Goal: Check status: Check status

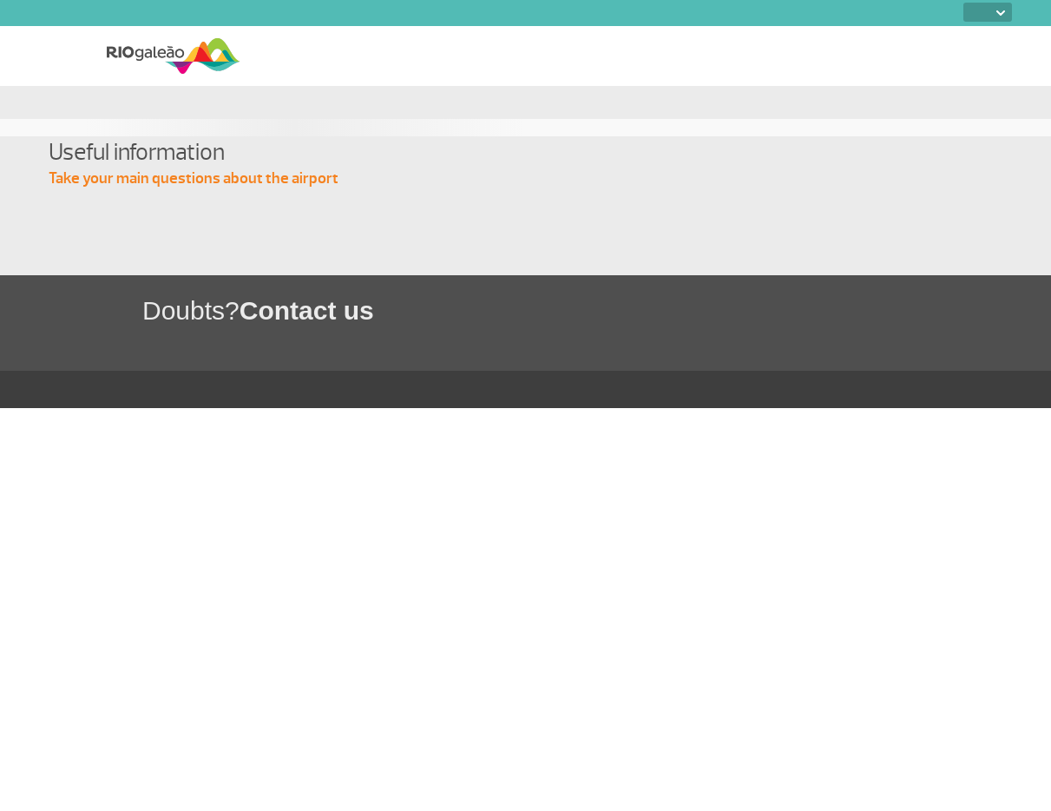
select select
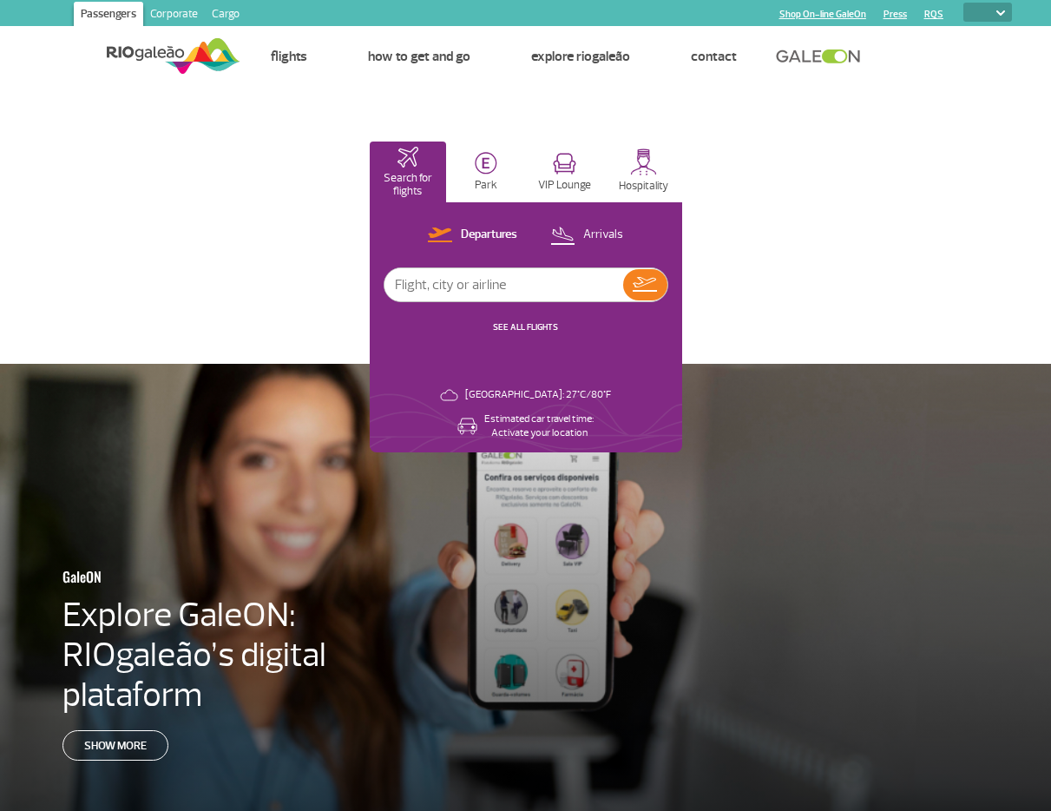
click at [480, 282] on input "text" at bounding box center [504, 284] width 239 height 33
type input "[GEOGRAPHIC_DATA]"
click at [635, 287] on img at bounding box center [645, 284] width 24 height 15
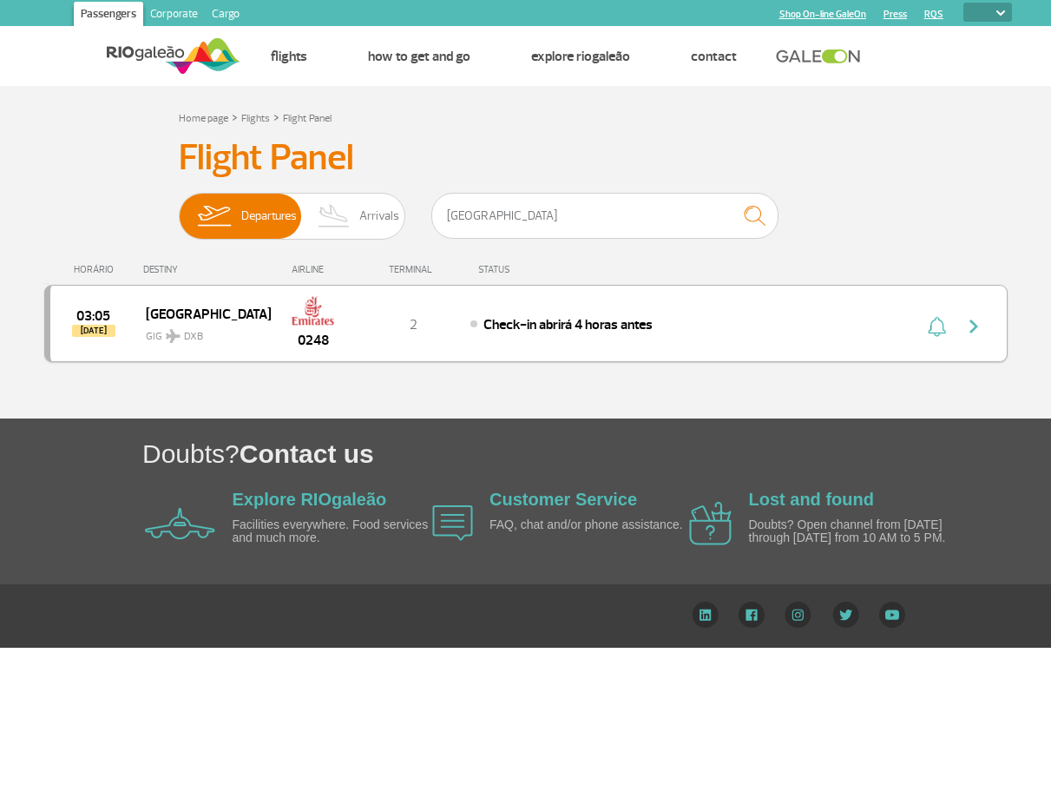
click at [575, 314] on div "Check-in abrirá 4 horas antes" at bounding box center [662, 323] width 383 height 19
click at [981, 320] on img "button" at bounding box center [974, 326] width 21 height 21
click at [964, 326] on img "button" at bounding box center [974, 326] width 21 height 21
click at [916, 320] on div at bounding box center [958, 324] width 95 height 24
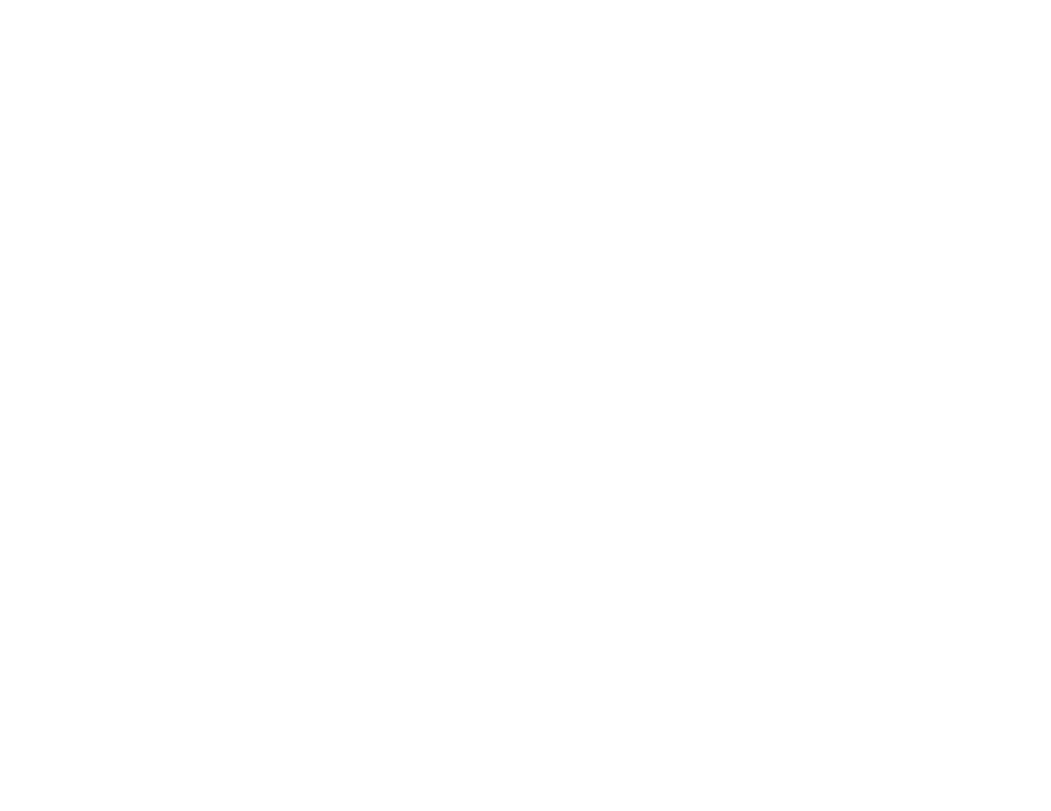
select select
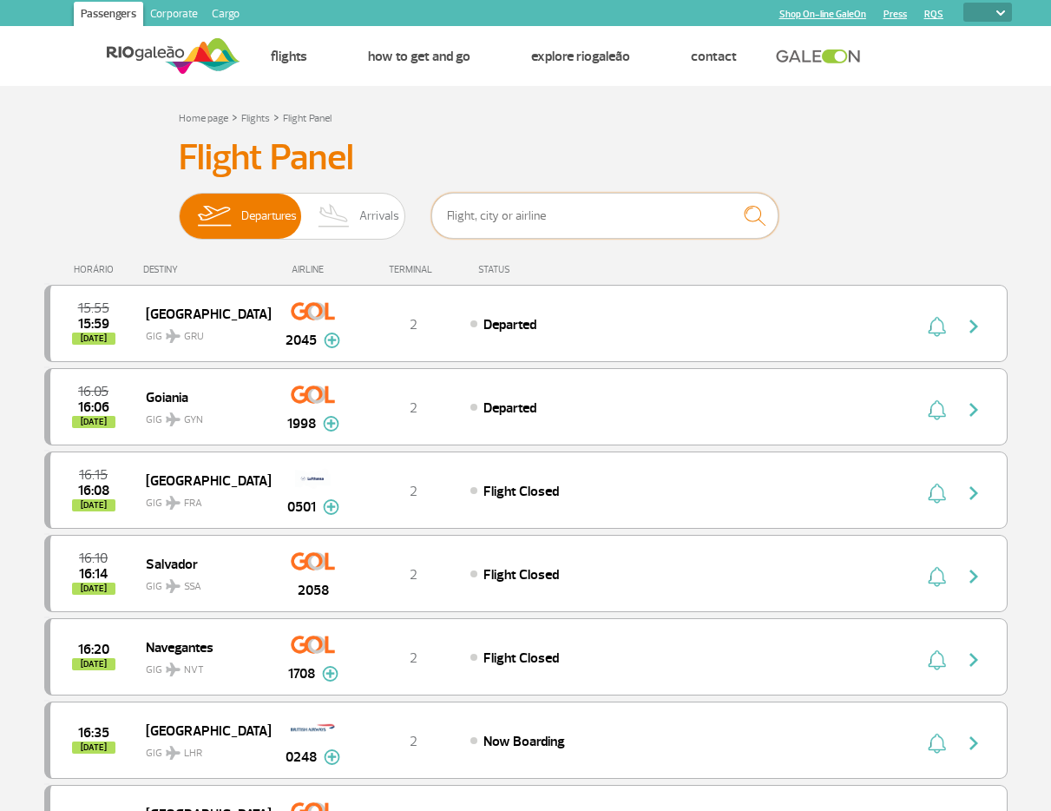
click at [503, 224] on input "text" at bounding box center [604, 216] width 347 height 46
type input "[GEOGRAPHIC_DATA]"
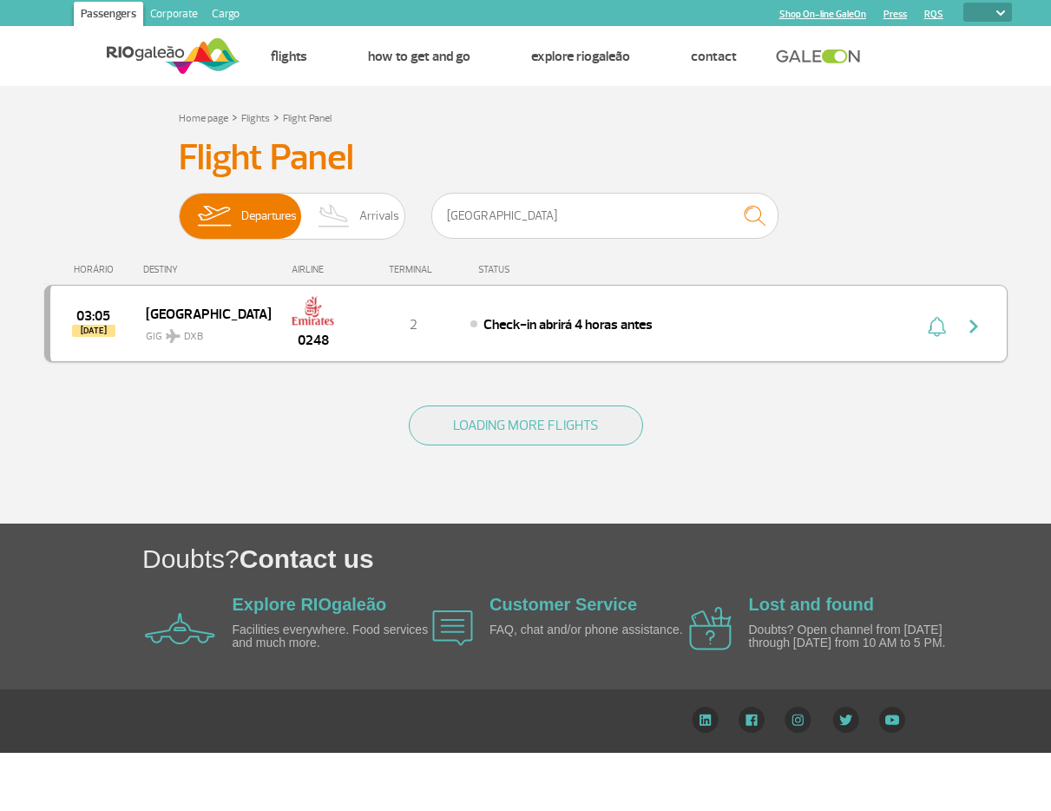
click at [644, 340] on div "03:05 [DATE] Dubai GIG DXB 0248 2 Check-in abrirá 4 horas antes" at bounding box center [526, 323] width 964 height 77
click at [972, 329] on img "button" at bounding box center [974, 326] width 21 height 21
click at [519, 429] on button "LOADING MORE FLIGHTS" at bounding box center [526, 425] width 234 height 40
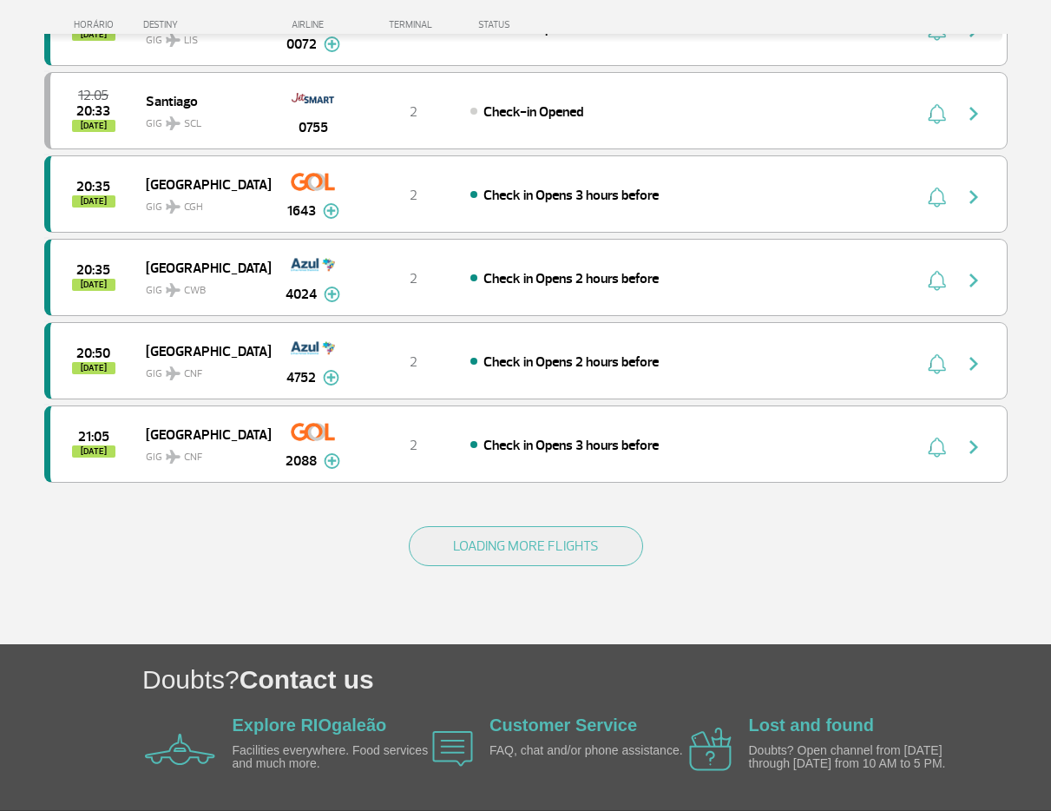
scroll to position [3208, 0]
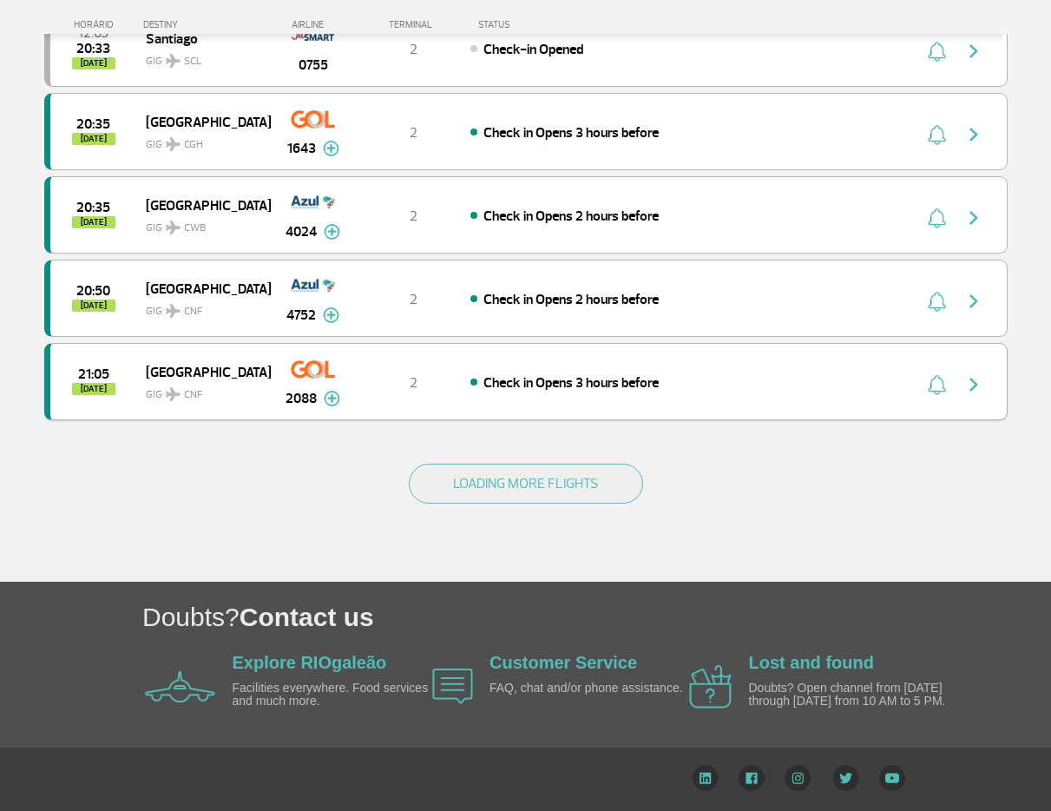
click at [826, 401] on div "21:05 today Belo Horizonte GIG CNF 2088 2 Check in Opens 3 hours before Parceri…" at bounding box center [526, 381] width 964 height 77
click at [981, 400] on div "21:05 today Belo Horizonte GIG CNF 2088 2 Check in Opens 3 hours before Parceri…" at bounding box center [526, 381] width 964 height 77
click at [929, 386] on img "button" at bounding box center [937, 384] width 18 height 21
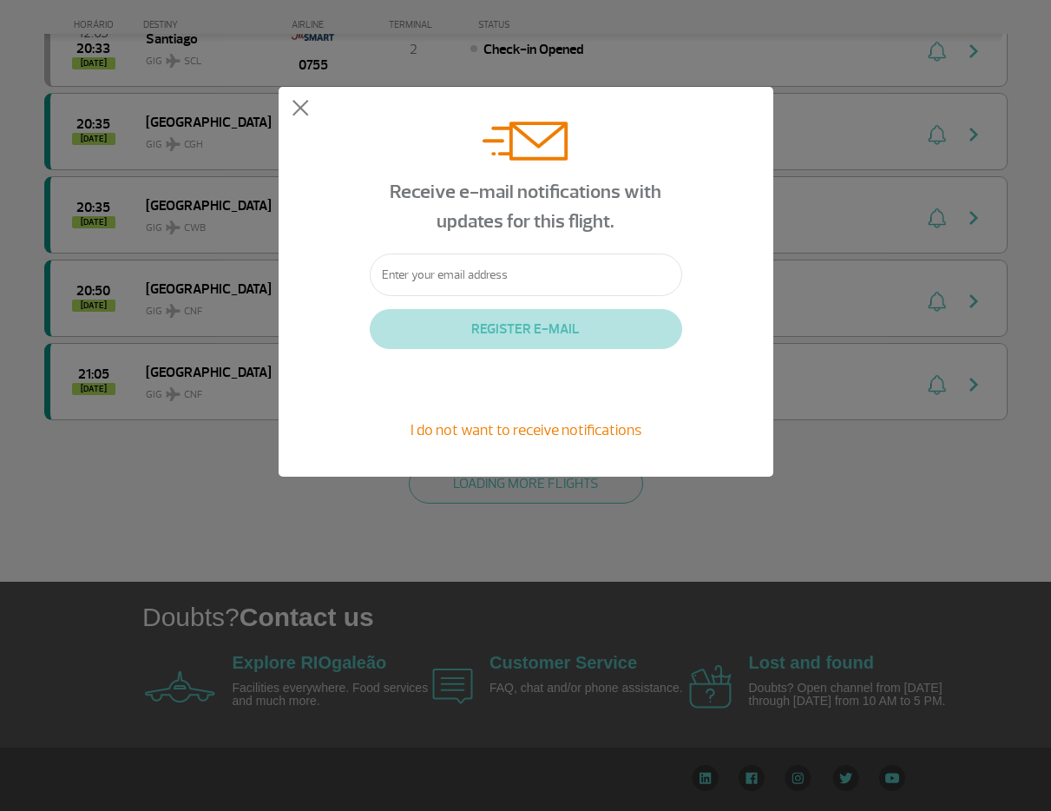
click at [856, 439] on div "Receive e-mail notifications with updates for this flight. REGISTER E-MAIL I do…" at bounding box center [525, 281] width 1051 height 563
click at [298, 115] on button at bounding box center [300, 108] width 17 height 17
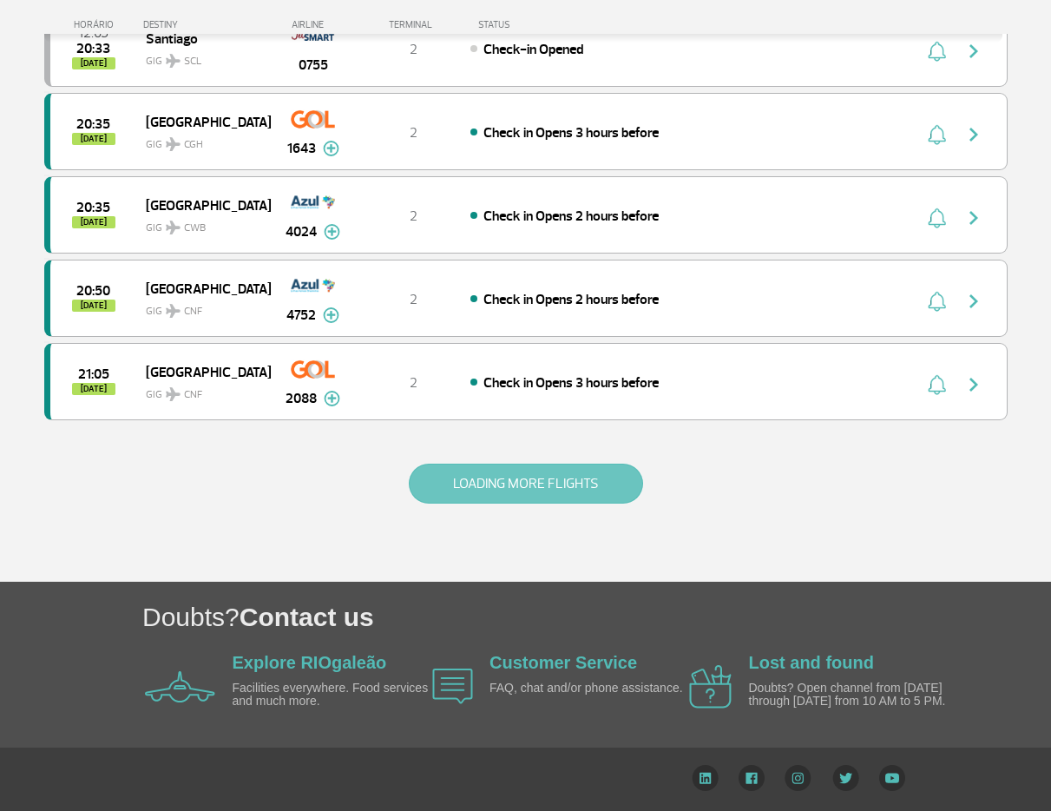
click at [451, 494] on button "LOADING MORE FLIGHTS" at bounding box center [526, 484] width 234 height 40
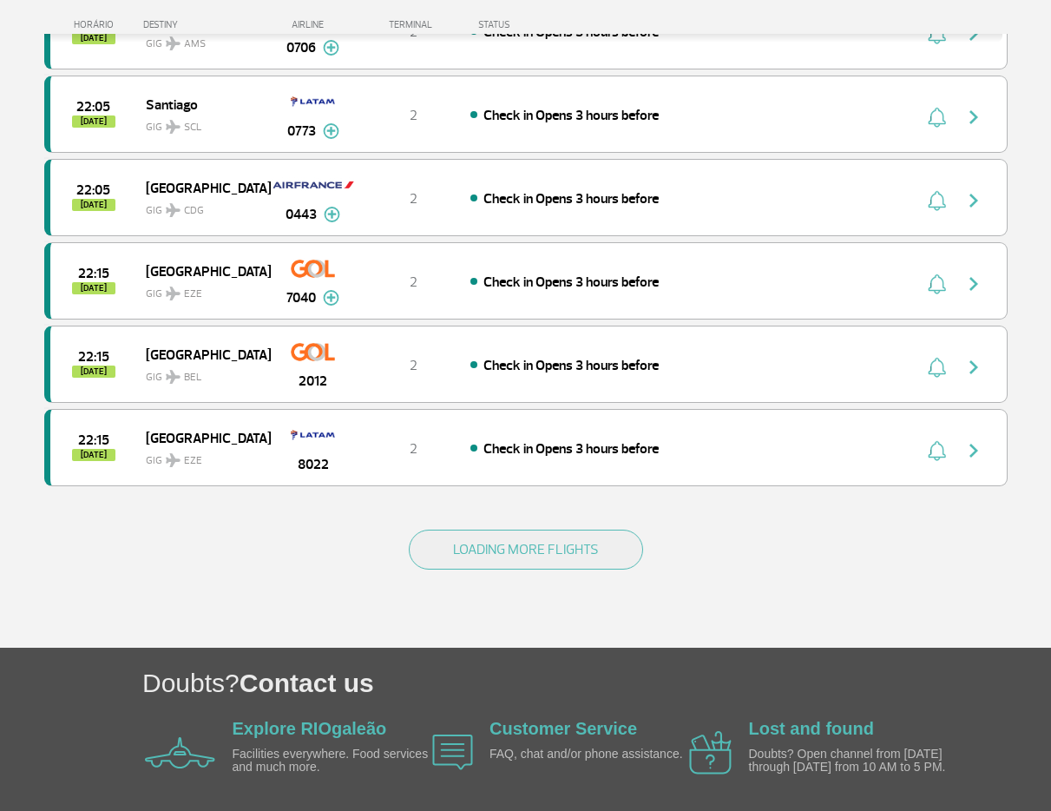
scroll to position [4823, 0]
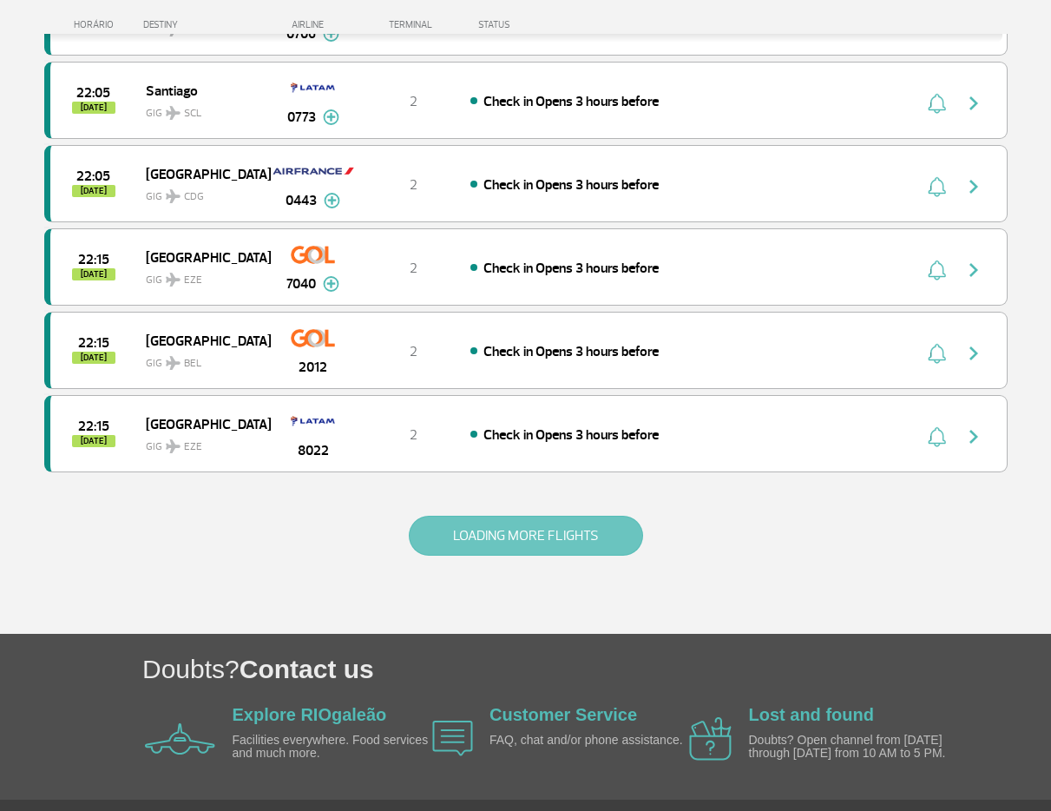
click at [496, 541] on button "LOADING MORE FLIGHTS" at bounding box center [526, 536] width 234 height 40
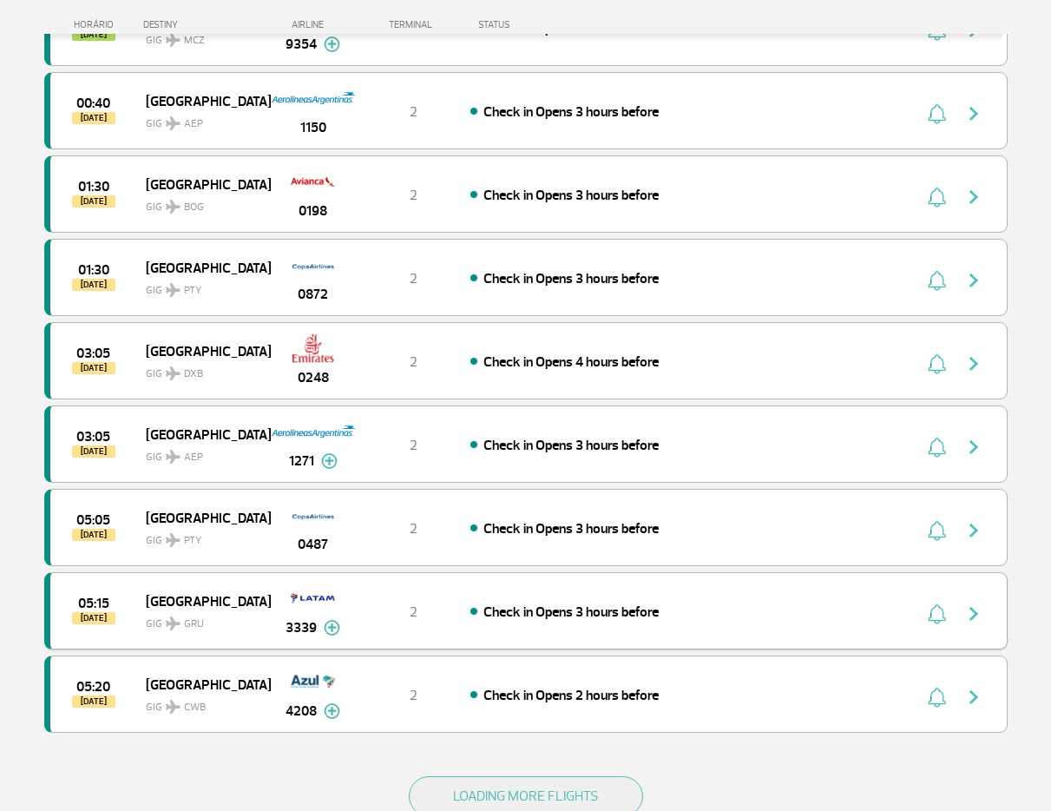
scroll to position [6230, 0]
click at [499, 364] on span "Check in Opens 4 hours before" at bounding box center [571, 360] width 175 height 17
click at [969, 363] on img "button" at bounding box center [974, 362] width 21 height 21
click at [952, 363] on div at bounding box center [958, 360] width 95 height 24
click at [932, 363] on img "button" at bounding box center [937, 362] width 18 height 21
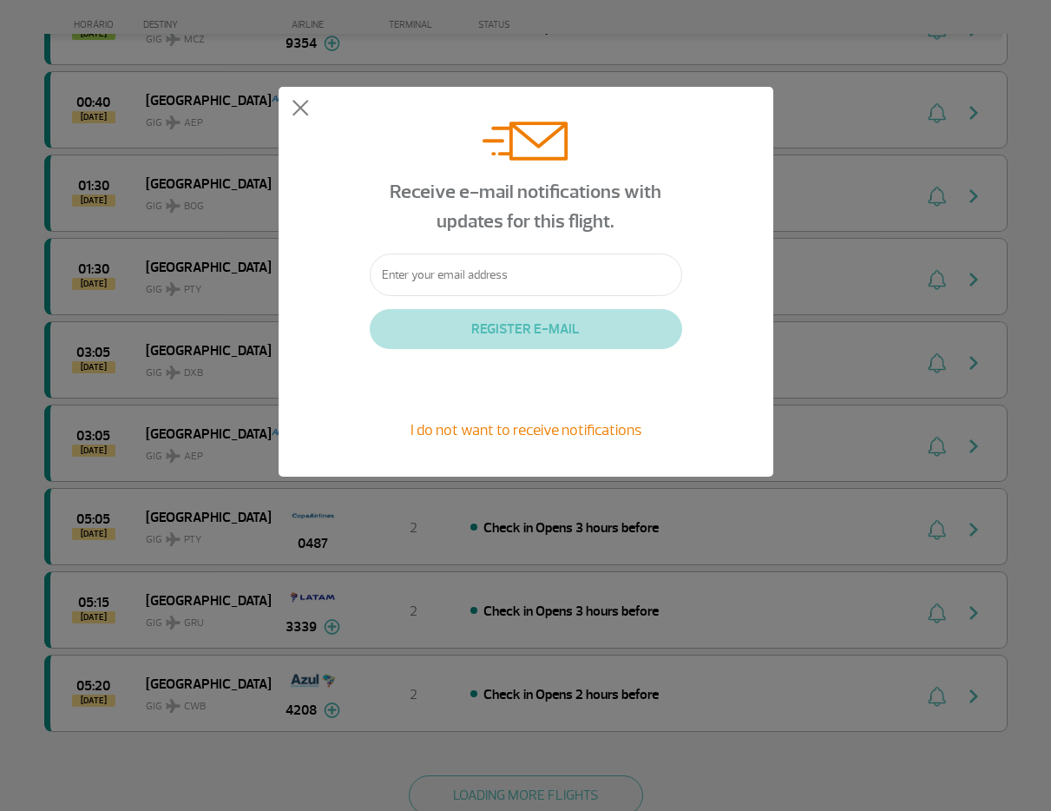
click at [478, 278] on input "text" at bounding box center [526, 274] width 313 height 43
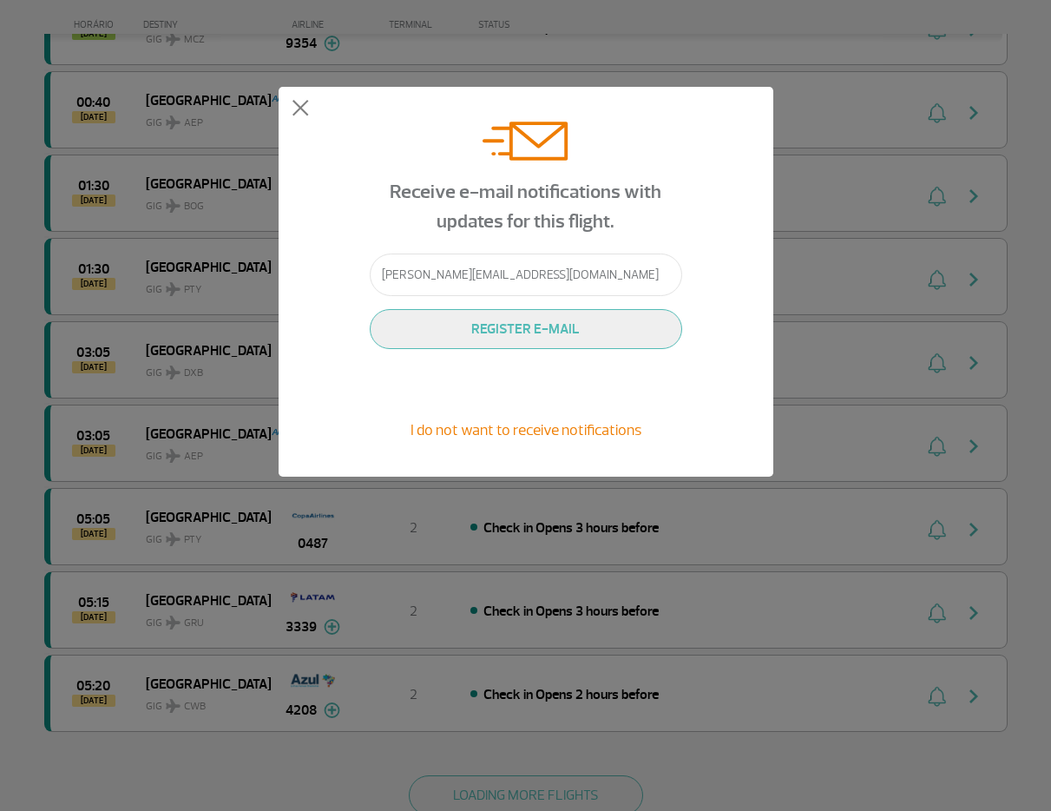
type input "olivia.afrogame@gmail.com"
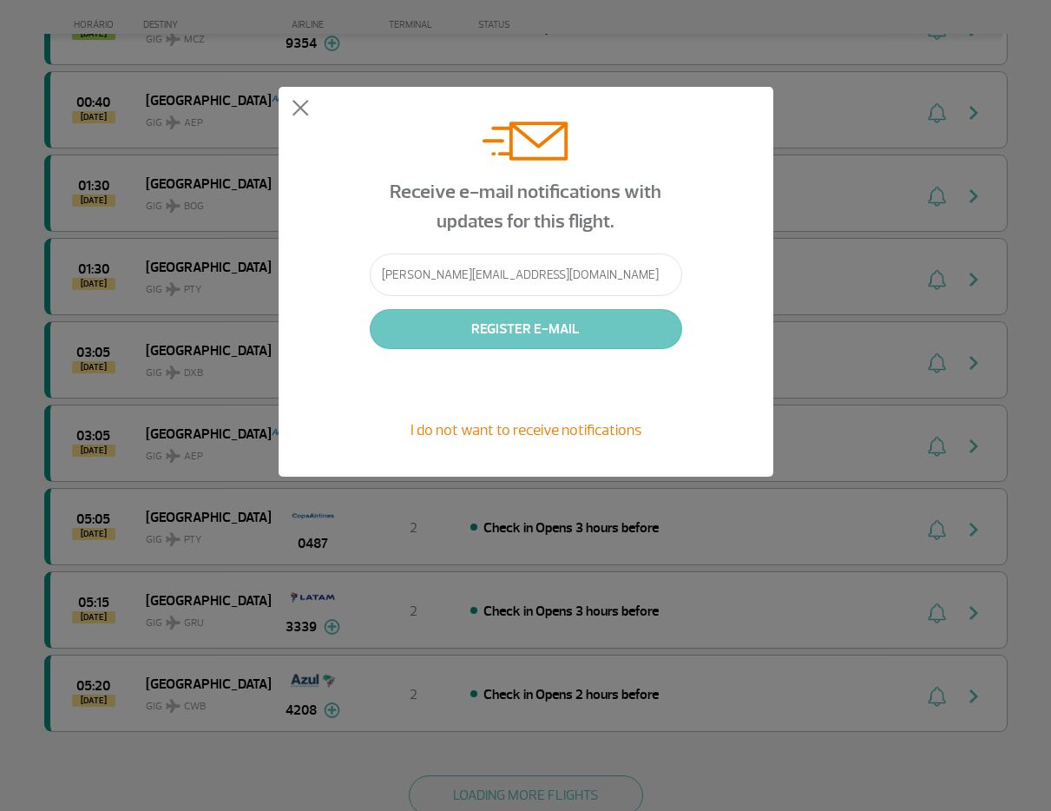
click at [532, 326] on button "REGISTER E-MAIL" at bounding box center [526, 329] width 313 height 40
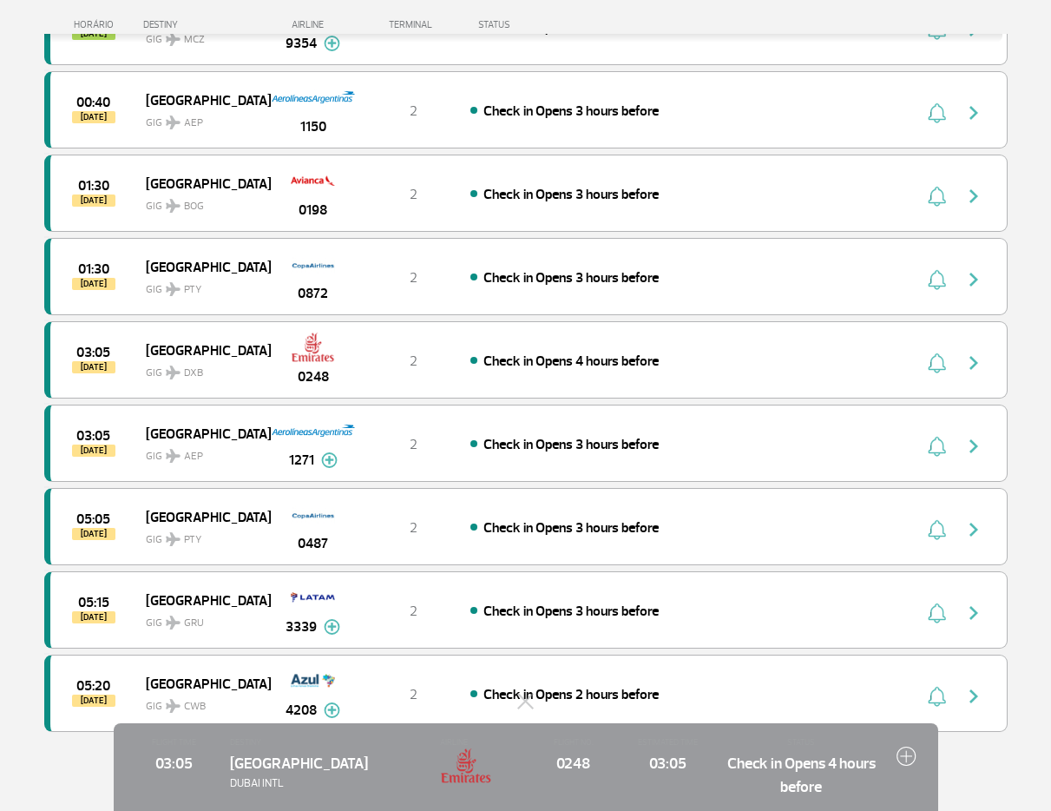
click at [908, 760] on img at bounding box center [907, 756] width 20 height 20
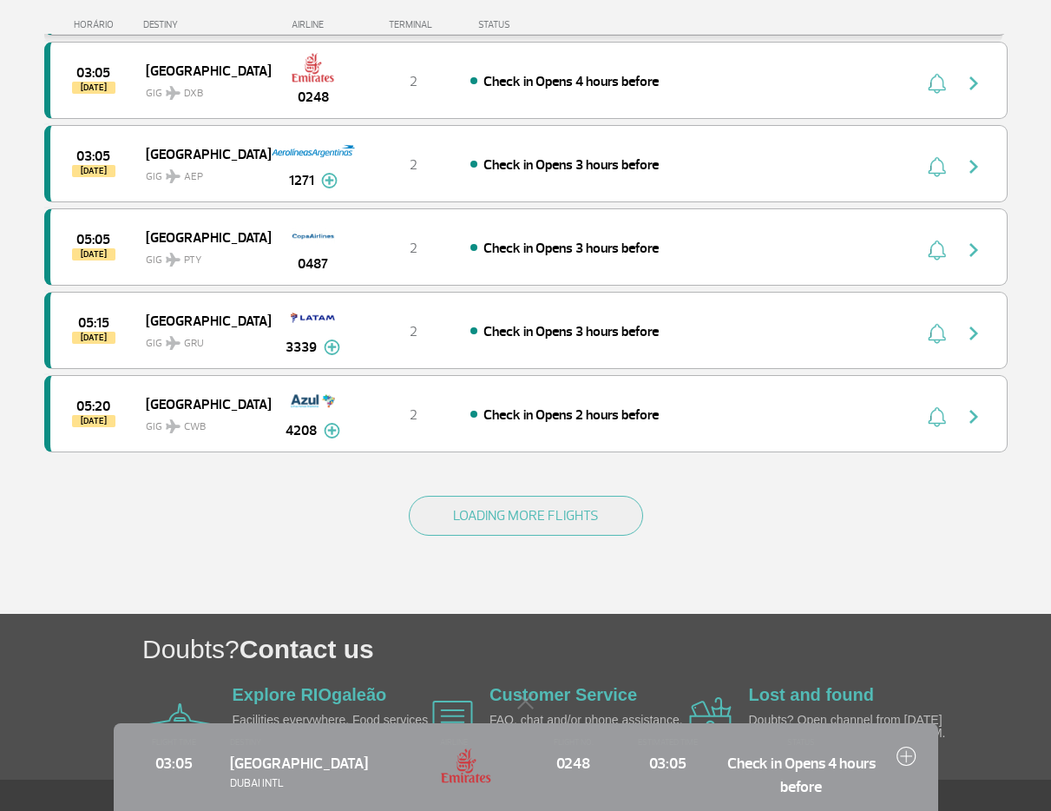
scroll to position [6542, 0]
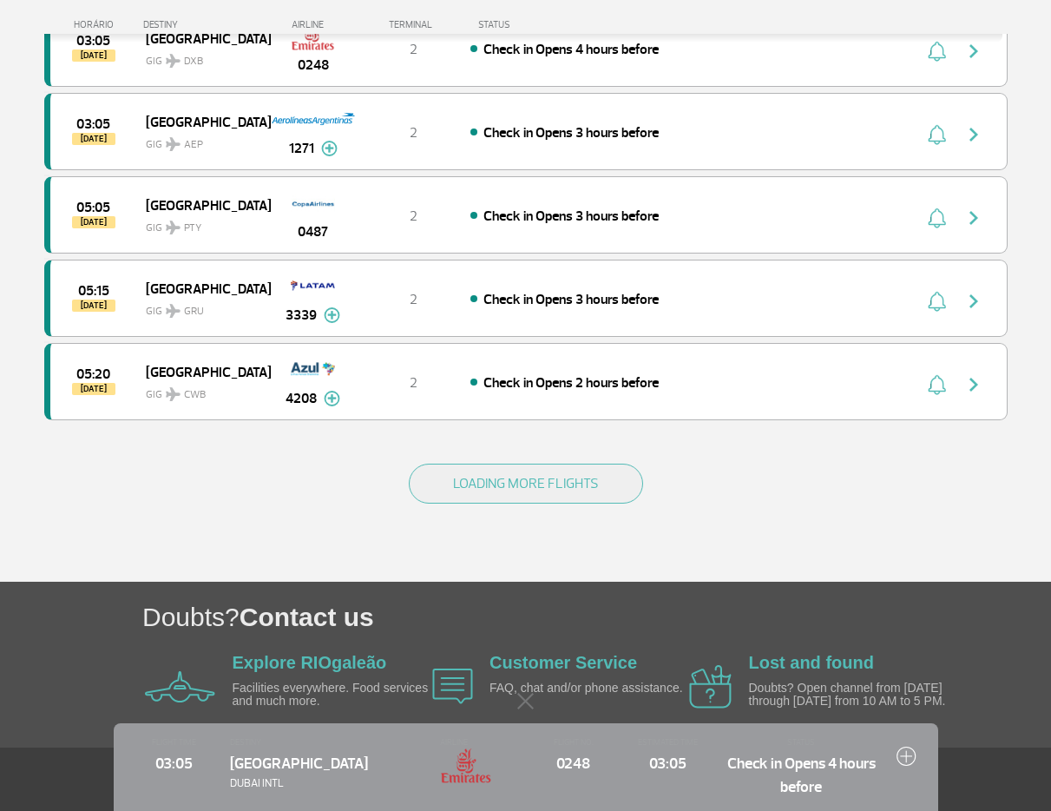
click at [913, 754] on img at bounding box center [907, 756] width 20 height 20
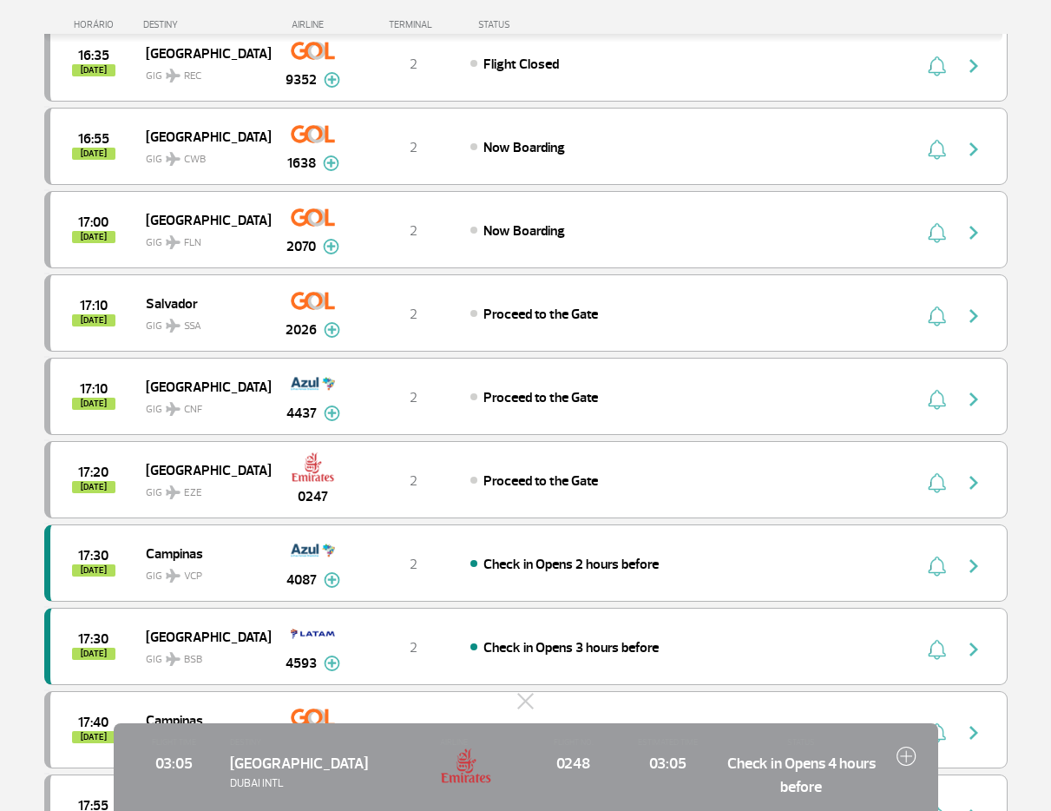
scroll to position [0, 0]
